Goal: Information Seeking & Learning: Understand process/instructions

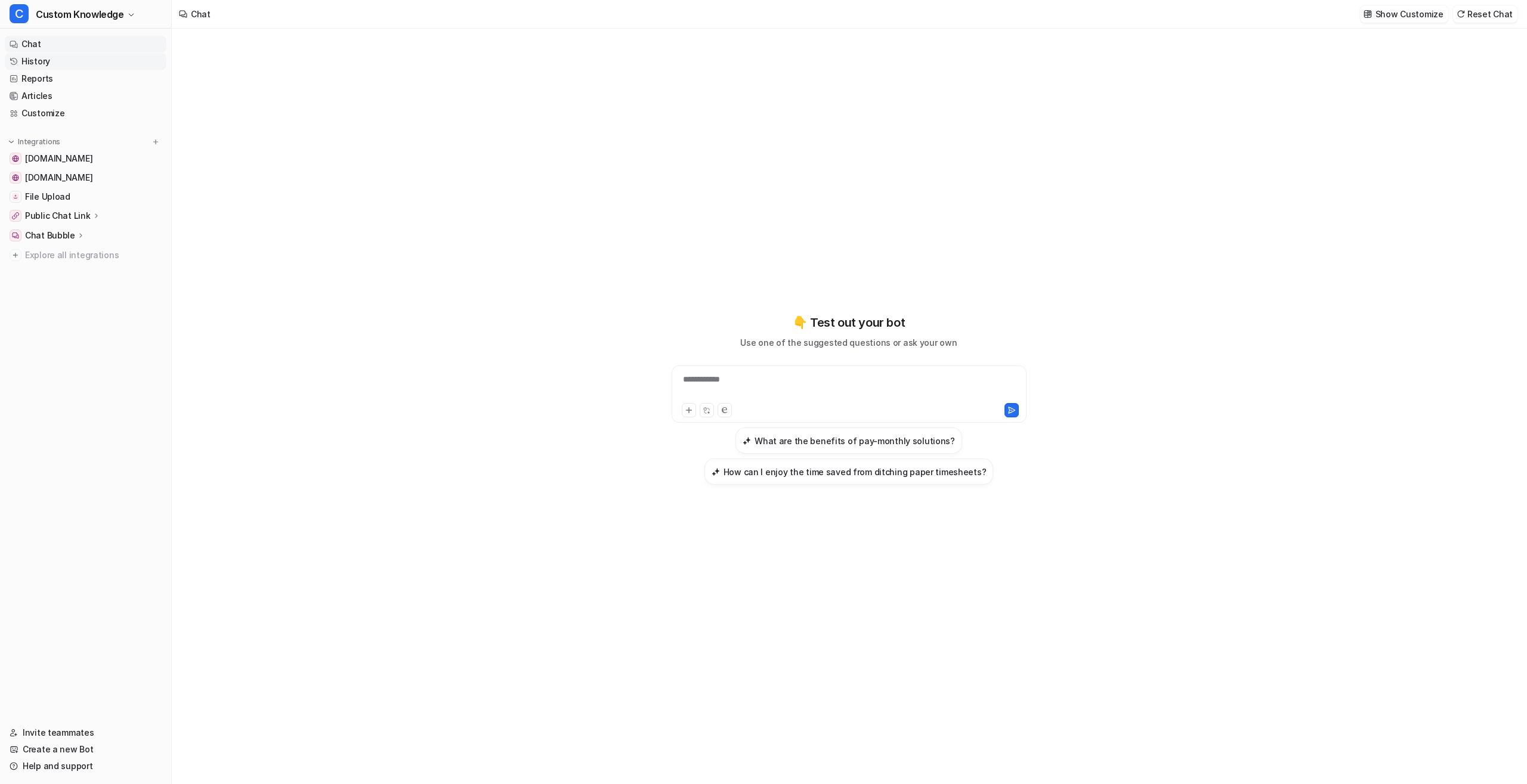
click at [37, 59] on link "History" at bounding box center [86, 62] width 162 height 17
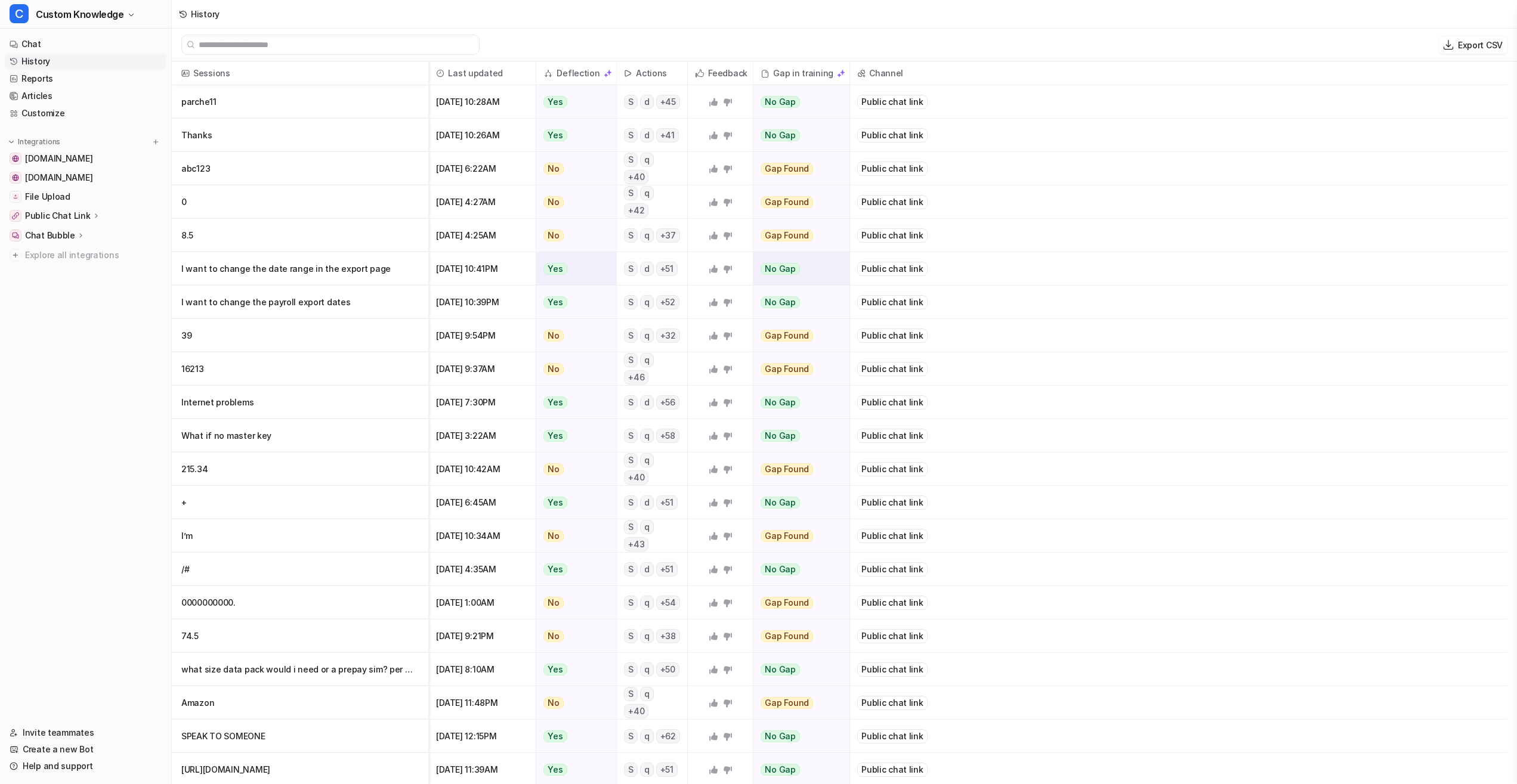
click at [266, 270] on p "I want to change the date range in the export page" at bounding box center [300, 269] width 238 height 33
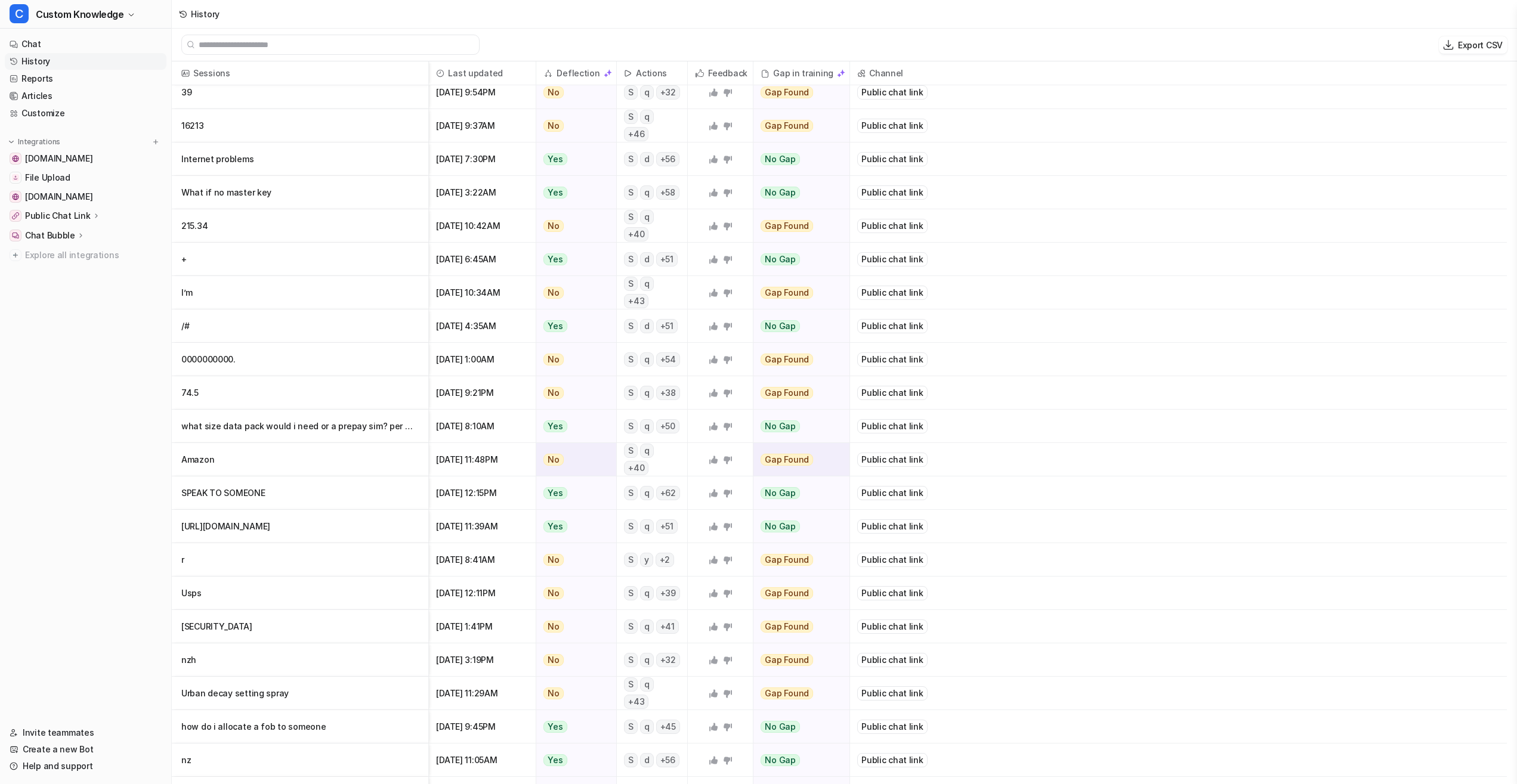
scroll to position [486, 0]
